Goal: Information Seeking & Learning: Learn about a topic

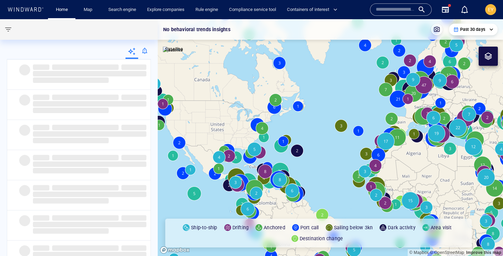
click at [88, 15] on div "Map" at bounding box center [88, 10] width 27 height 20
click at [88, 12] on link "Map" at bounding box center [89, 10] width 16 height 12
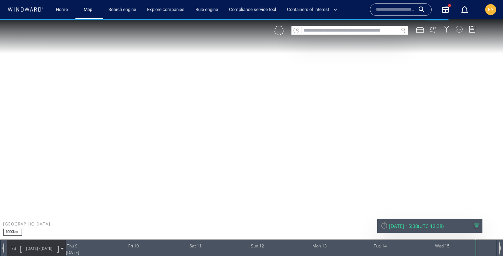
click at [375, 29] on input "text" at bounding box center [349, 30] width 97 height 9
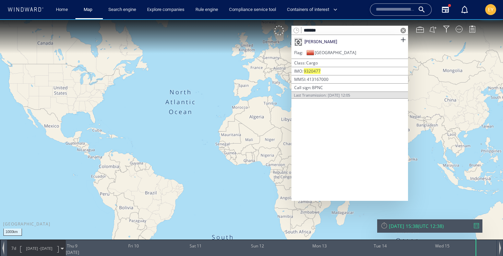
type input "*******"
click at [358, 43] on div "[PERSON_NAME]" at bounding box center [349, 42] width 117 height 14
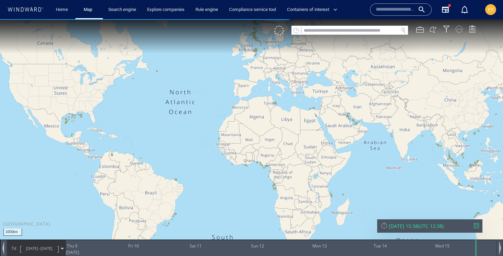
click at [459, 30] on div at bounding box center [459, 29] width 7 height 7
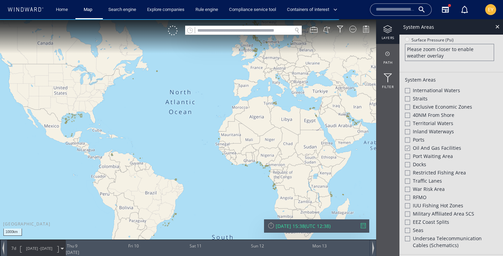
scroll to position [171, 0]
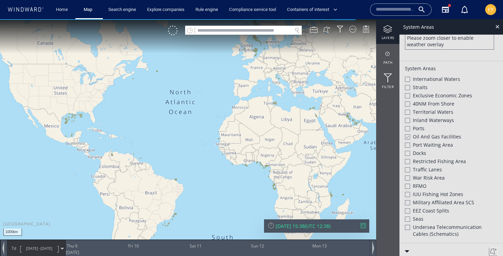
click at [409, 136] on div at bounding box center [407, 137] width 5 height 6
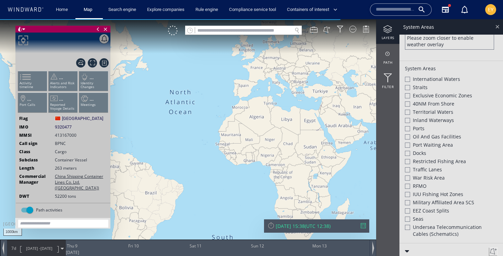
click at [496, 26] on div at bounding box center [497, 27] width 8 height 8
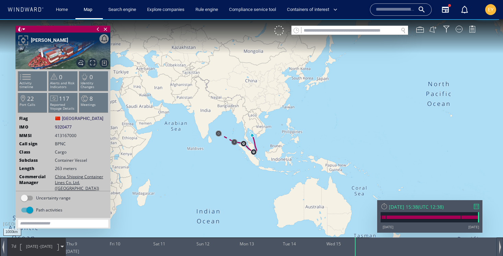
click at [397, 208] on div "[DATE] 15:38" at bounding box center [403, 207] width 29 height 7
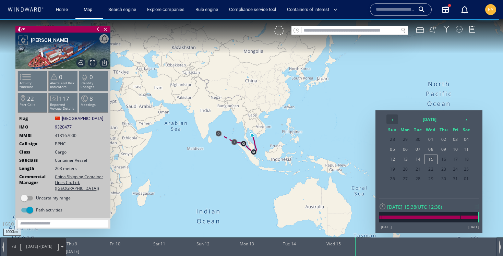
click at [390, 117] on th "‹" at bounding box center [392, 120] width 12 height 10
click at [444, 172] on span "19" at bounding box center [444, 169] width 12 height 9
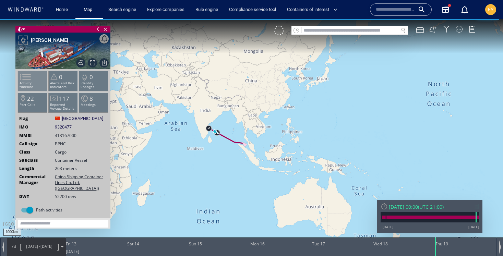
click at [26, 82] on span at bounding box center [21, 77] width 10 height 10
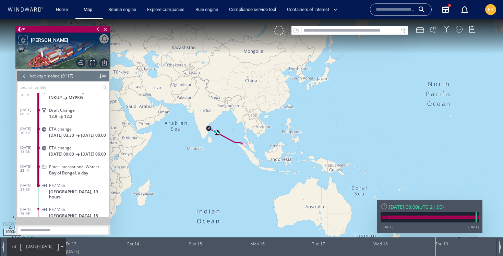
scroll to position [162715, 0]
